Goal: Task Accomplishment & Management: Use online tool/utility

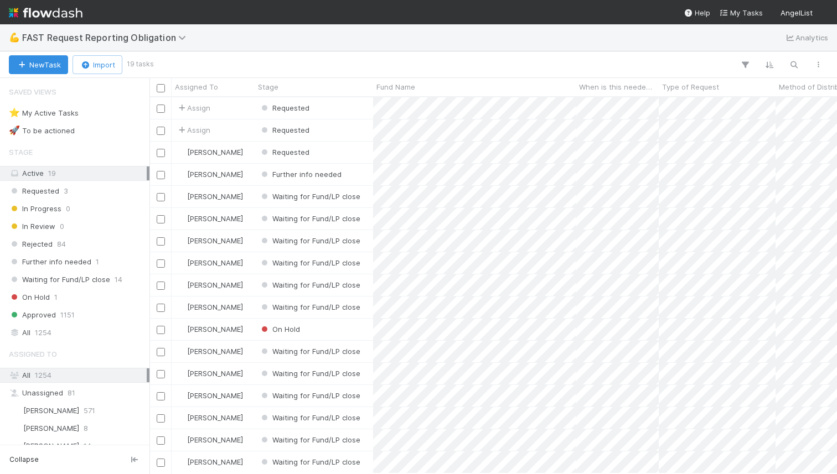
scroll to position [0, 1]
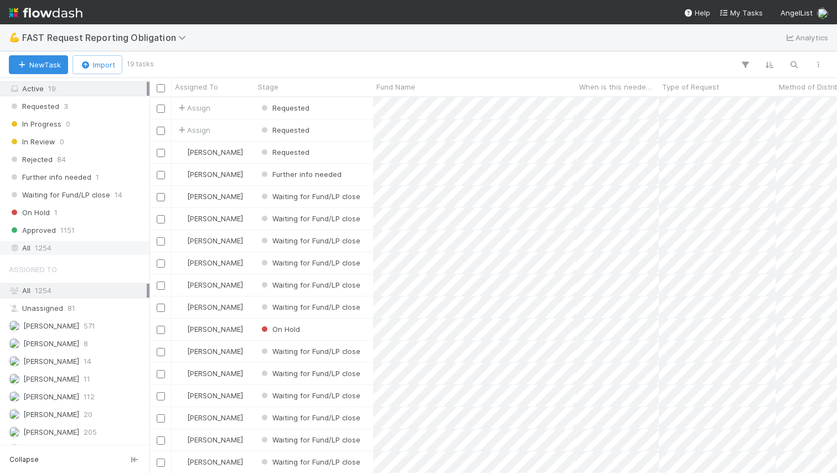
click at [41, 248] on span "1254" at bounding box center [43, 248] width 17 height 14
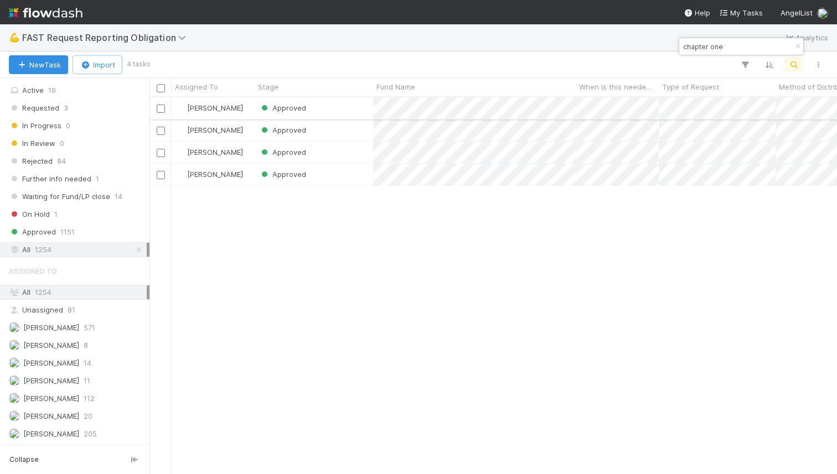
type input "chapter one"
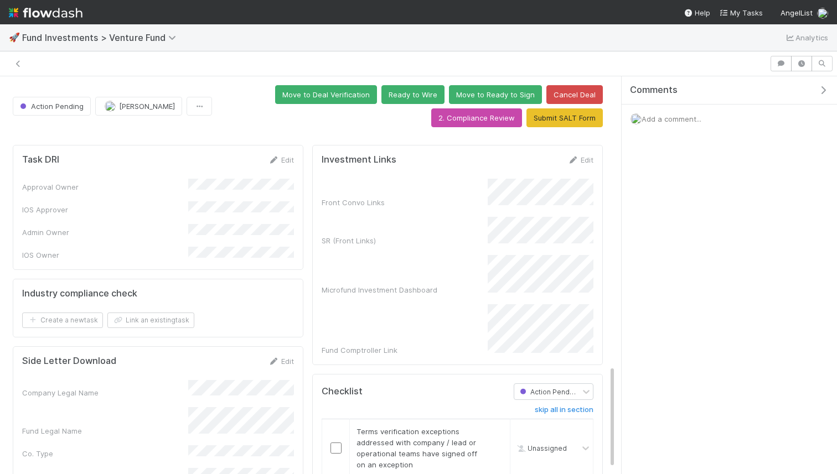
scroll to position [1116, 0]
